Goal: Use online tool/utility: Utilize a website feature to perform a specific function

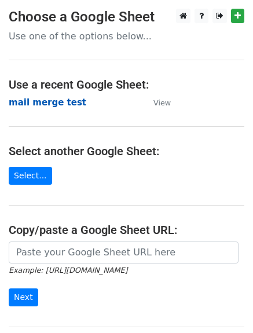
click at [39, 104] on strong "mail merge test" at bounding box center [48, 102] width 78 height 10
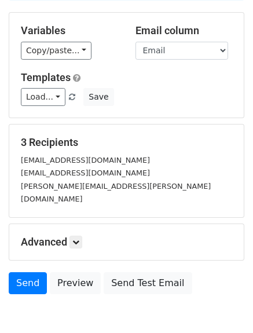
scroll to position [140, 0]
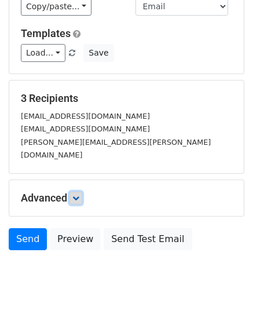
click at [74, 191] on link at bounding box center [75, 197] width 13 height 13
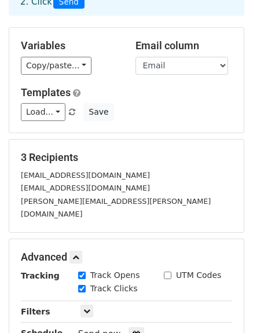
scroll to position [78, 0]
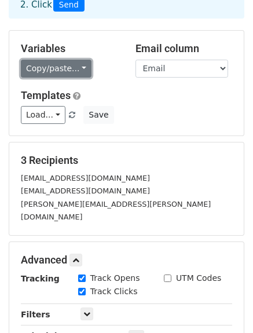
click at [68, 68] on link "Copy/paste..." at bounding box center [56, 69] width 71 height 18
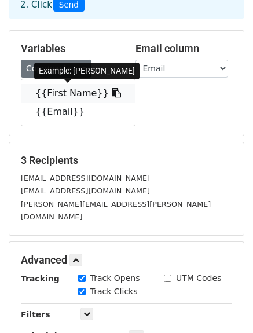
click at [62, 90] on link "{{First Name}}" at bounding box center [77, 93] width 113 height 19
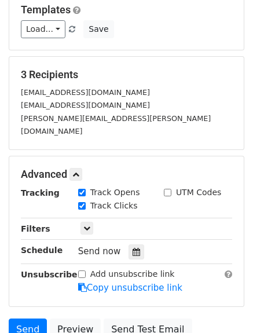
scroll to position [183, 0]
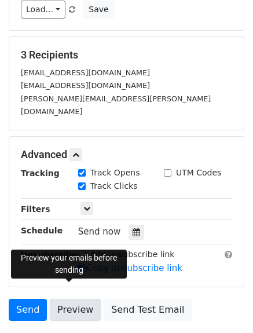
click at [74, 299] on link "Preview" at bounding box center [75, 310] width 51 height 22
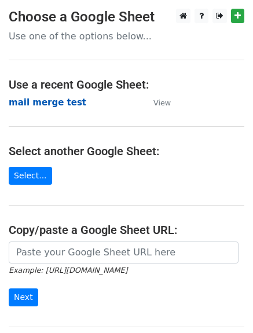
click at [56, 99] on strong "mail merge test" at bounding box center [48, 102] width 78 height 10
